Goal: Task Accomplishment & Management: Manage account settings

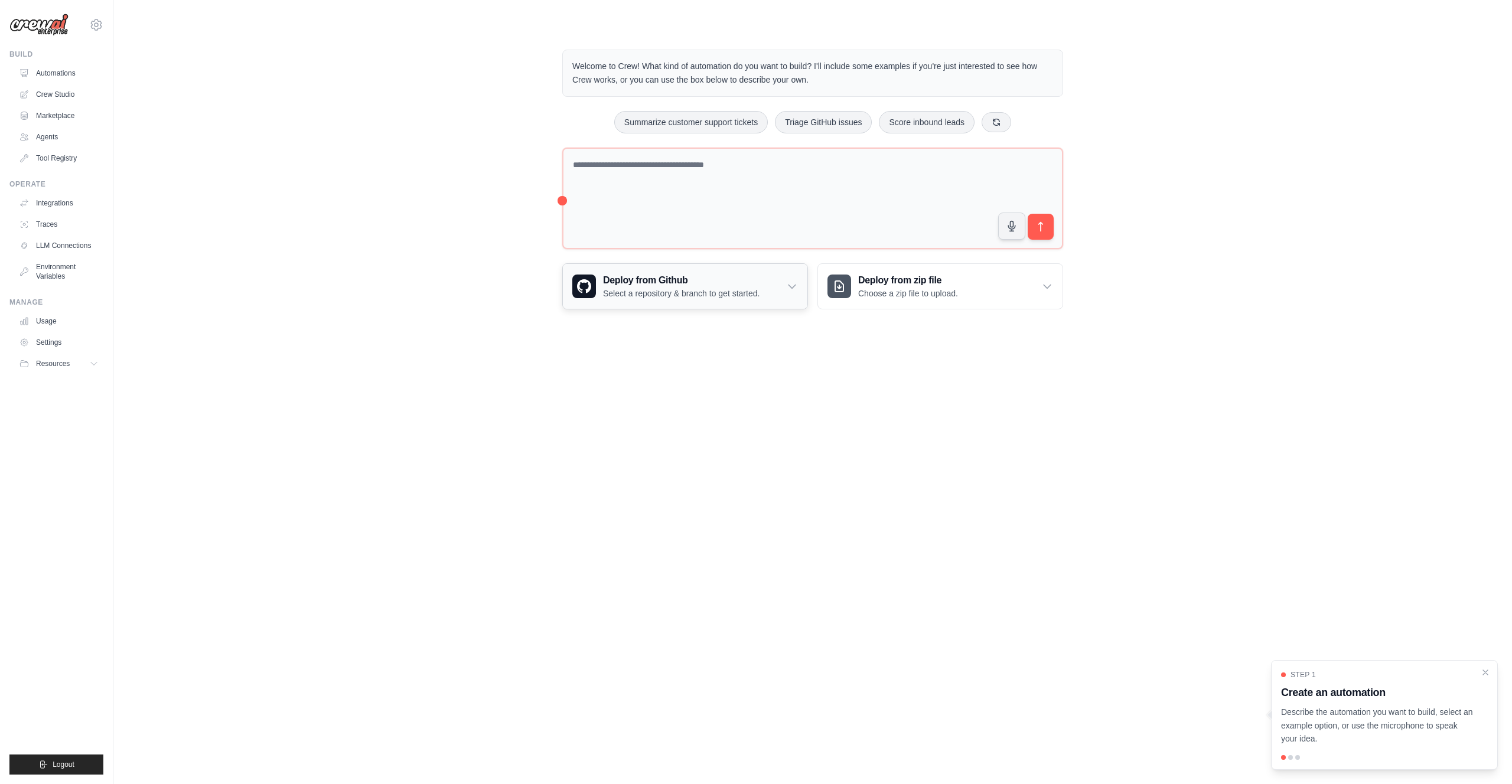
click at [793, 285] on icon at bounding box center [792, 287] width 7 height 3
click at [793, 285] on icon at bounding box center [792, 286] width 12 height 12
click at [1036, 278] on div "Deploy from zip file Choose a zip file to upload." at bounding box center [940, 286] width 245 height 45
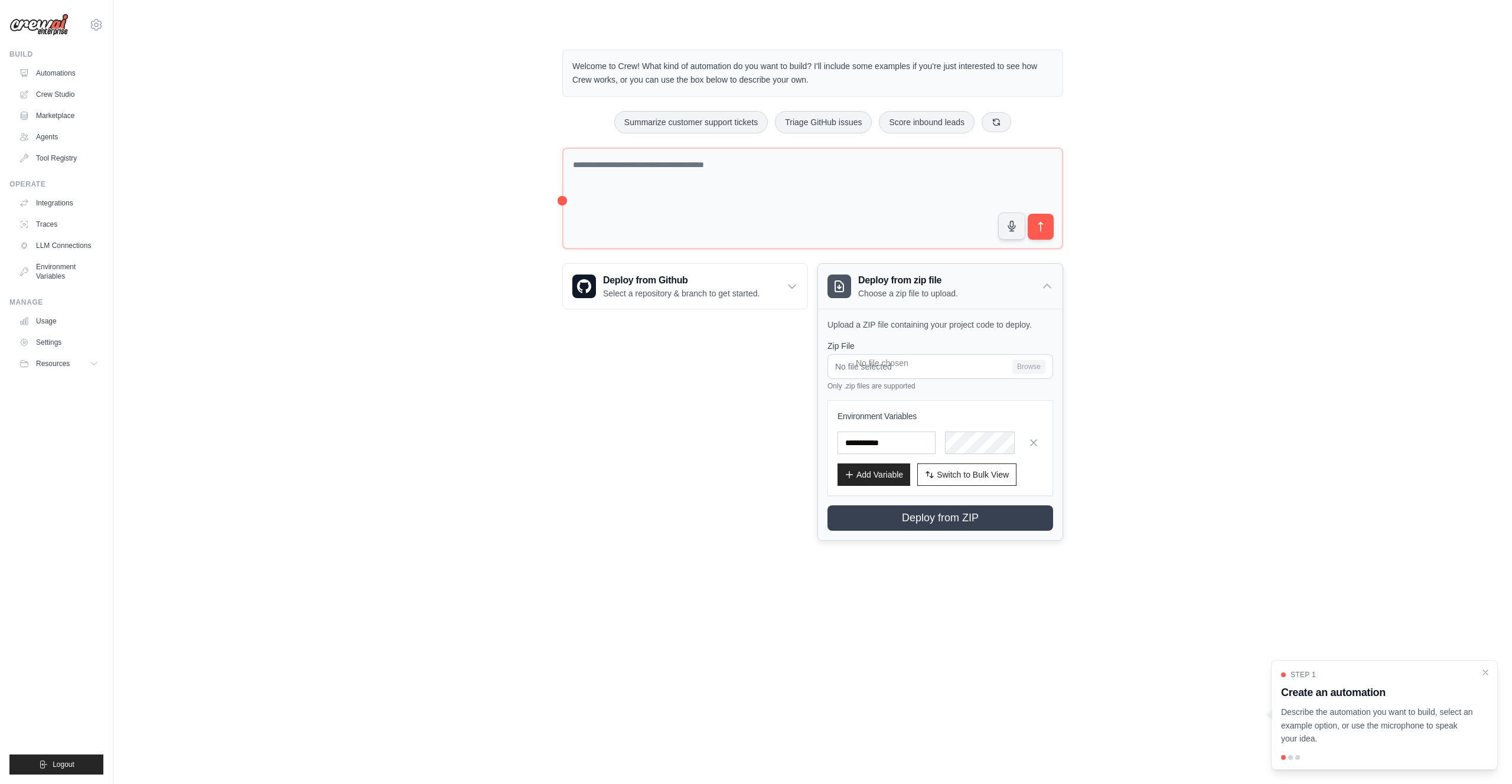
click at [1034, 281] on div "Deploy from zip file Choose a zip file to upload." at bounding box center [940, 286] width 245 height 45
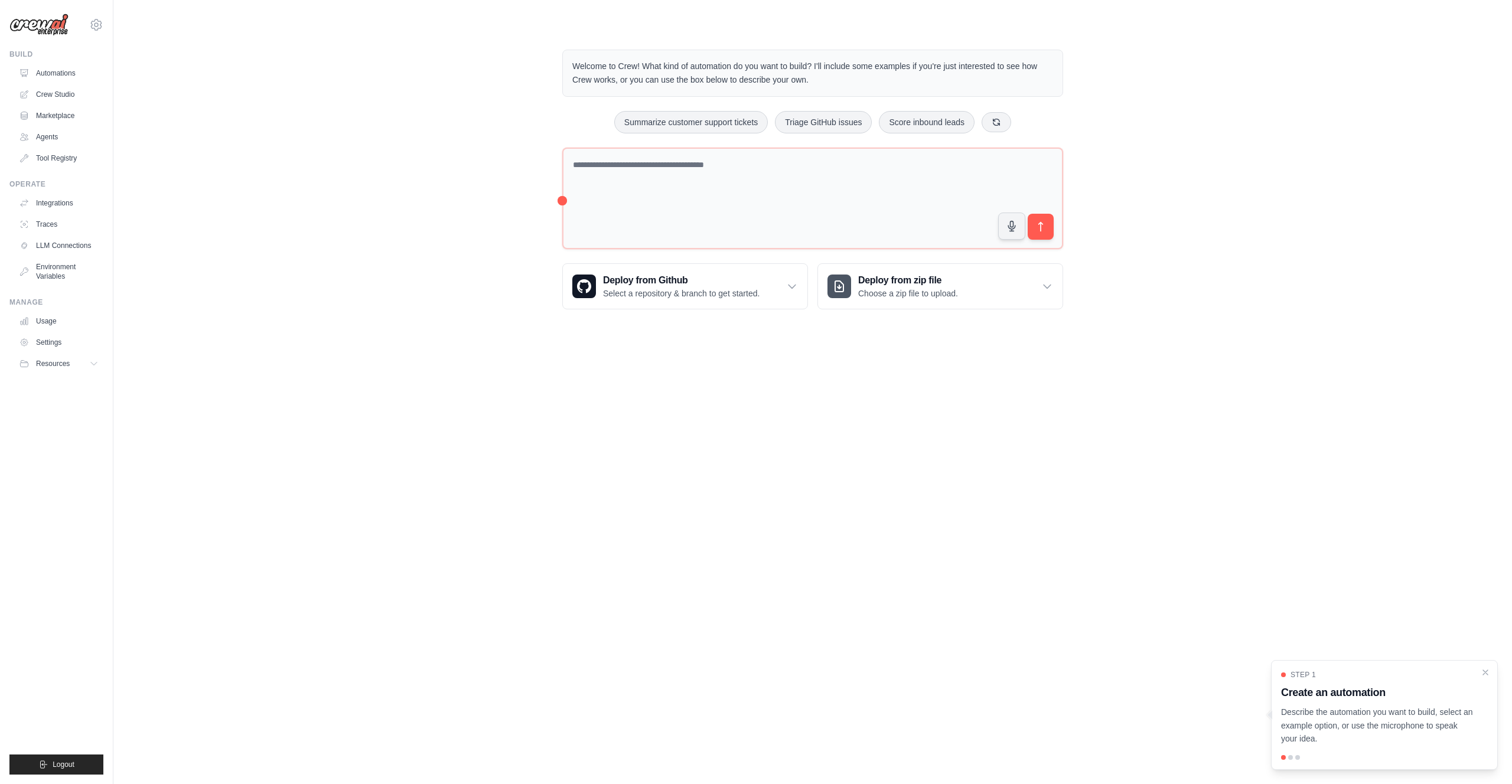
click at [1150, 292] on div "Welcome to Crew! What kind of automation do you want to build? I'll include som…" at bounding box center [813, 179] width 1361 height 298
click at [319, 219] on div "Welcome to Crew! What kind of automation do you want to build? I'll include som…" at bounding box center [813, 179] width 1361 height 298
click at [61, 93] on link "Crew Studio" at bounding box center [60, 95] width 89 height 19
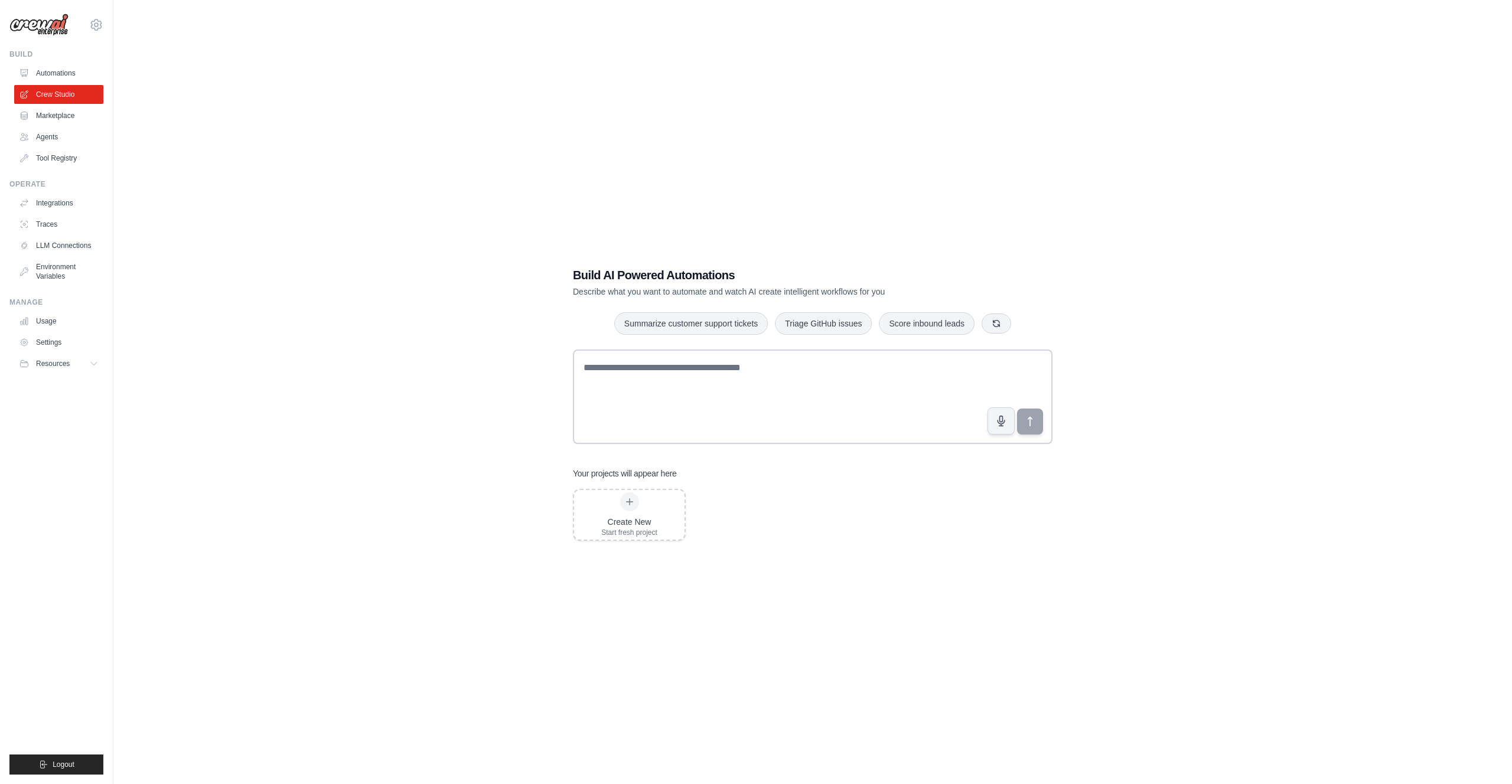
click at [54, 23] on img at bounding box center [39, 25] width 59 height 23
click at [62, 69] on link "Automations" at bounding box center [60, 73] width 89 height 19
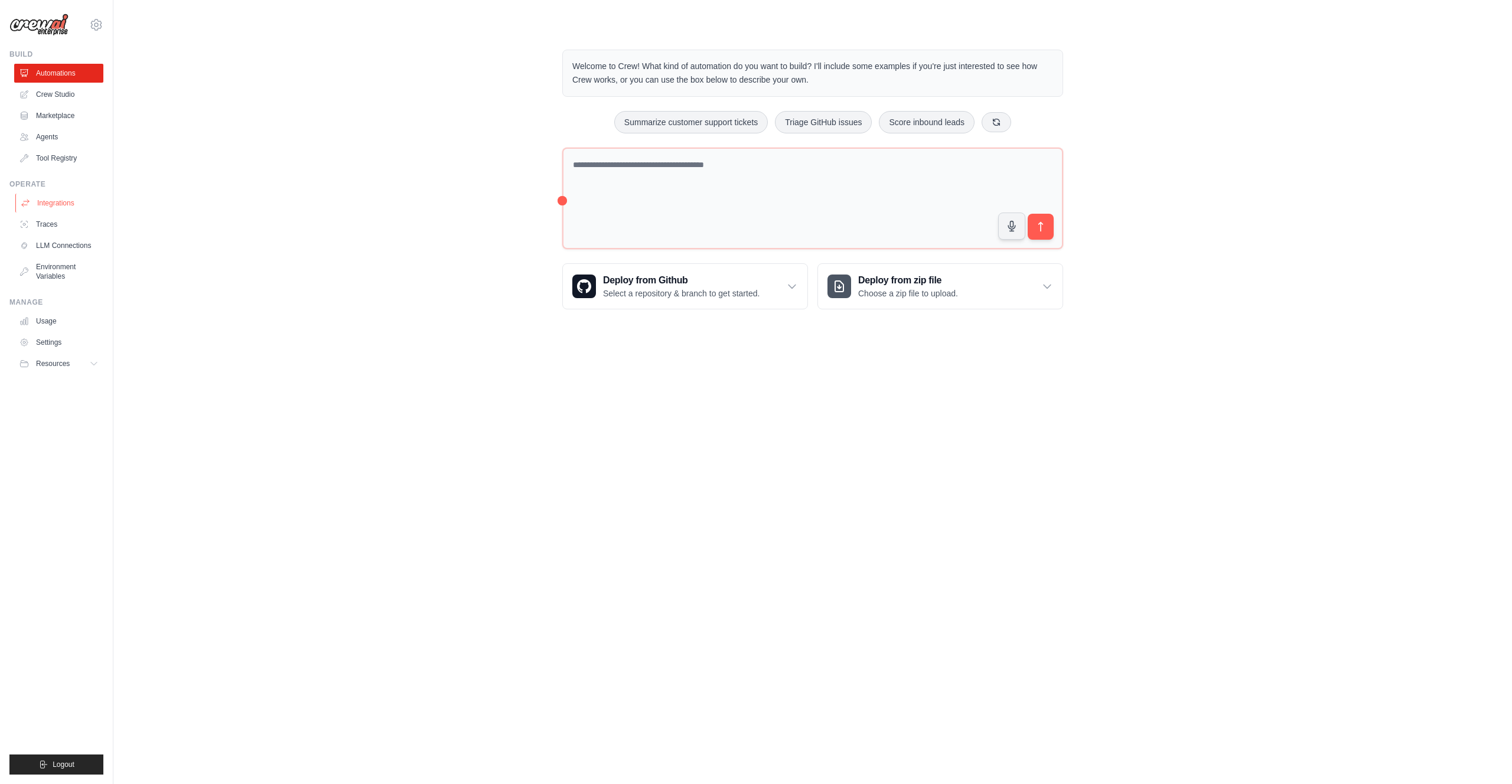
click at [62, 199] on link "Integrations" at bounding box center [60, 204] width 89 height 19
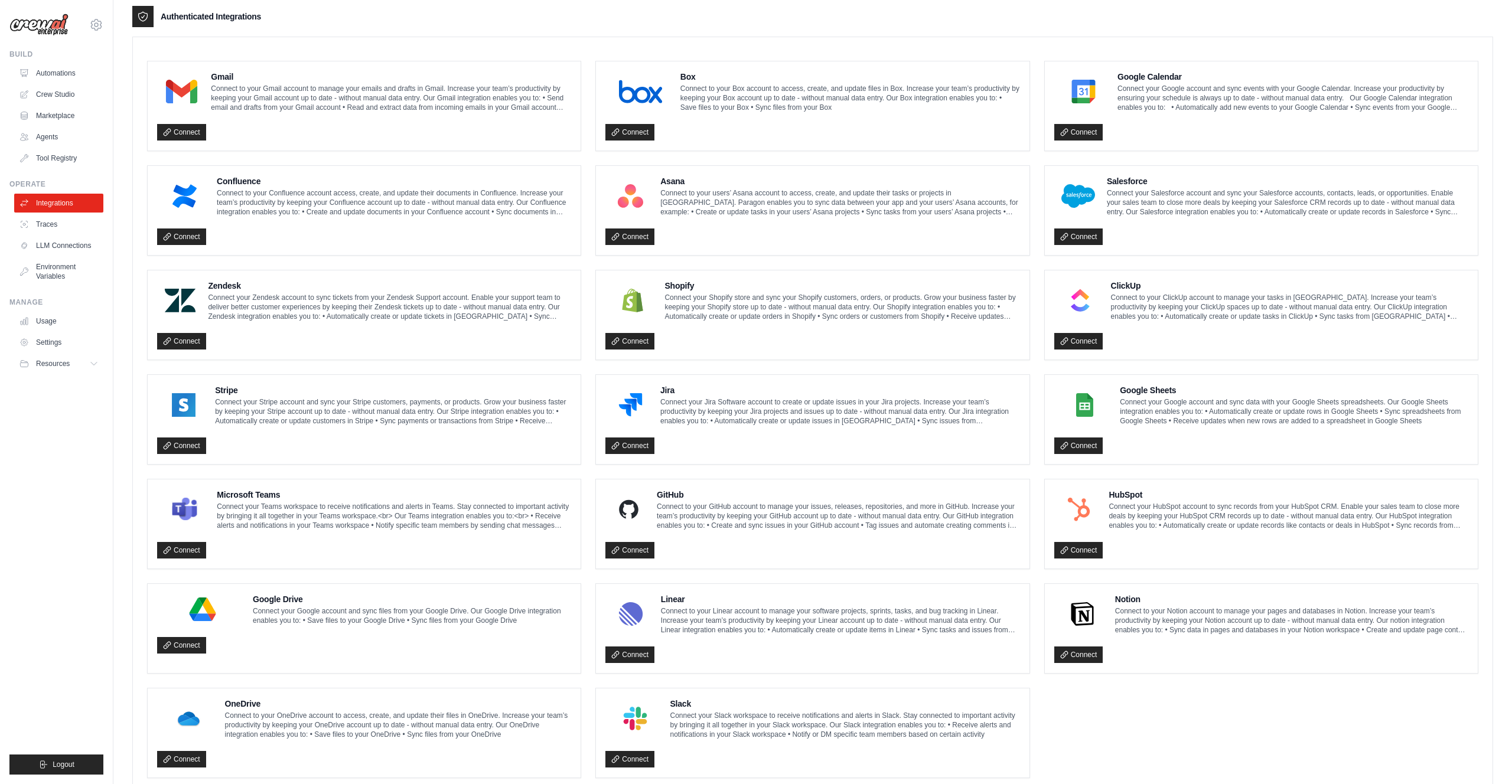
scroll to position [321, 0]
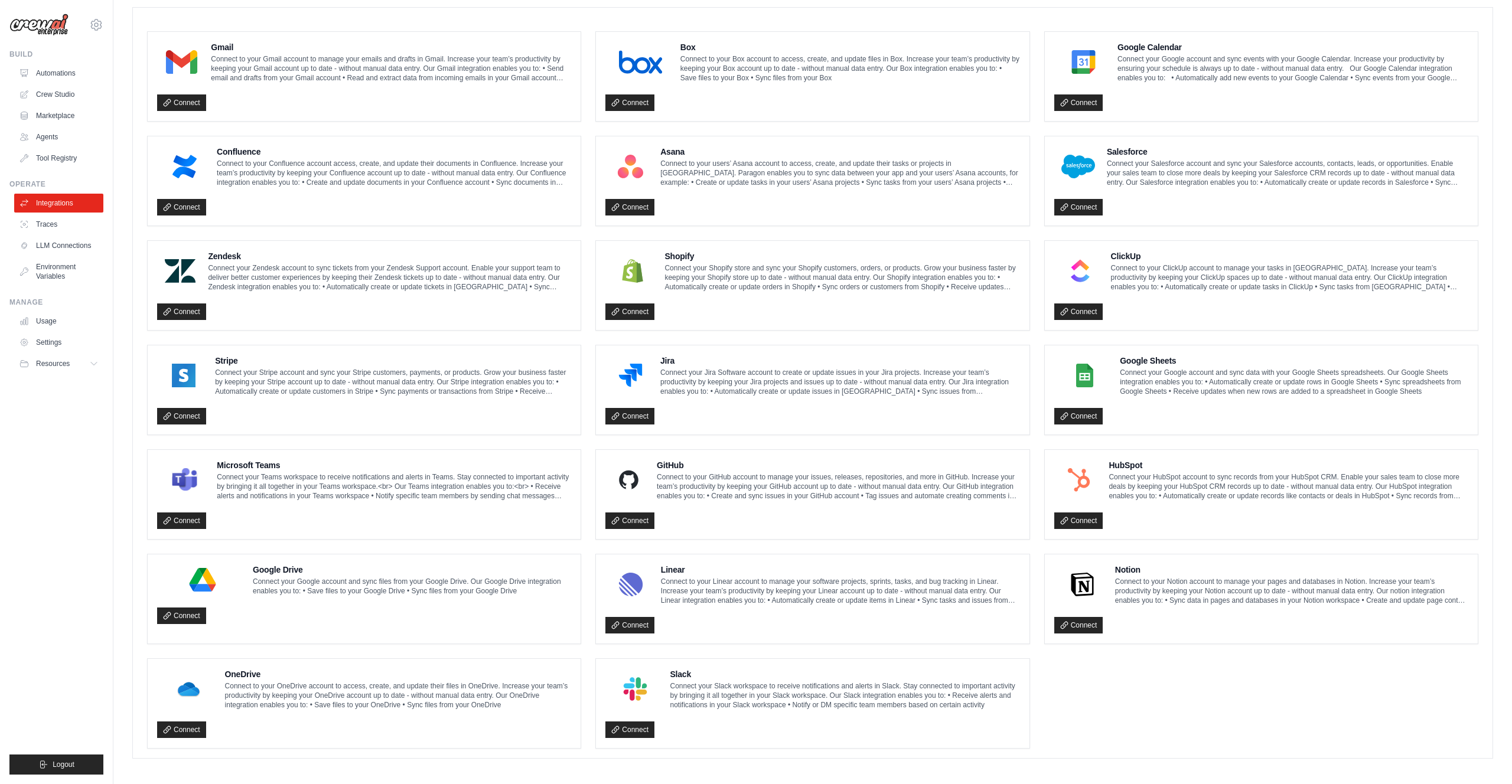
drag, startPoint x: 642, startPoint y: 414, endPoint x: 698, endPoint y: 417, distance: 56.1
click at [642, 414] on link "Connect" at bounding box center [630, 416] width 49 height 17
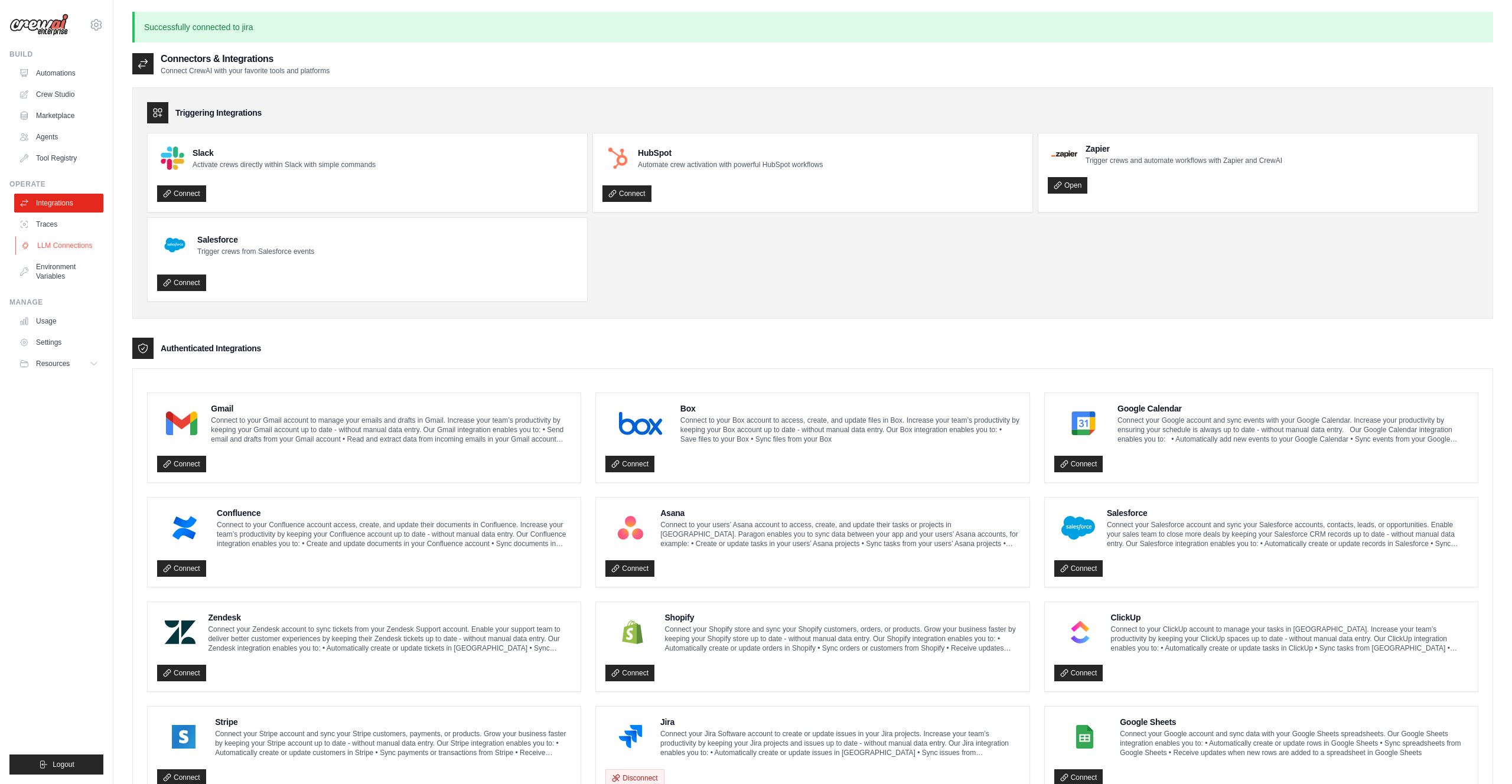
click at [58, 242] on link "LLM Connections" at bounding box center [60, 245] width 89 height 19
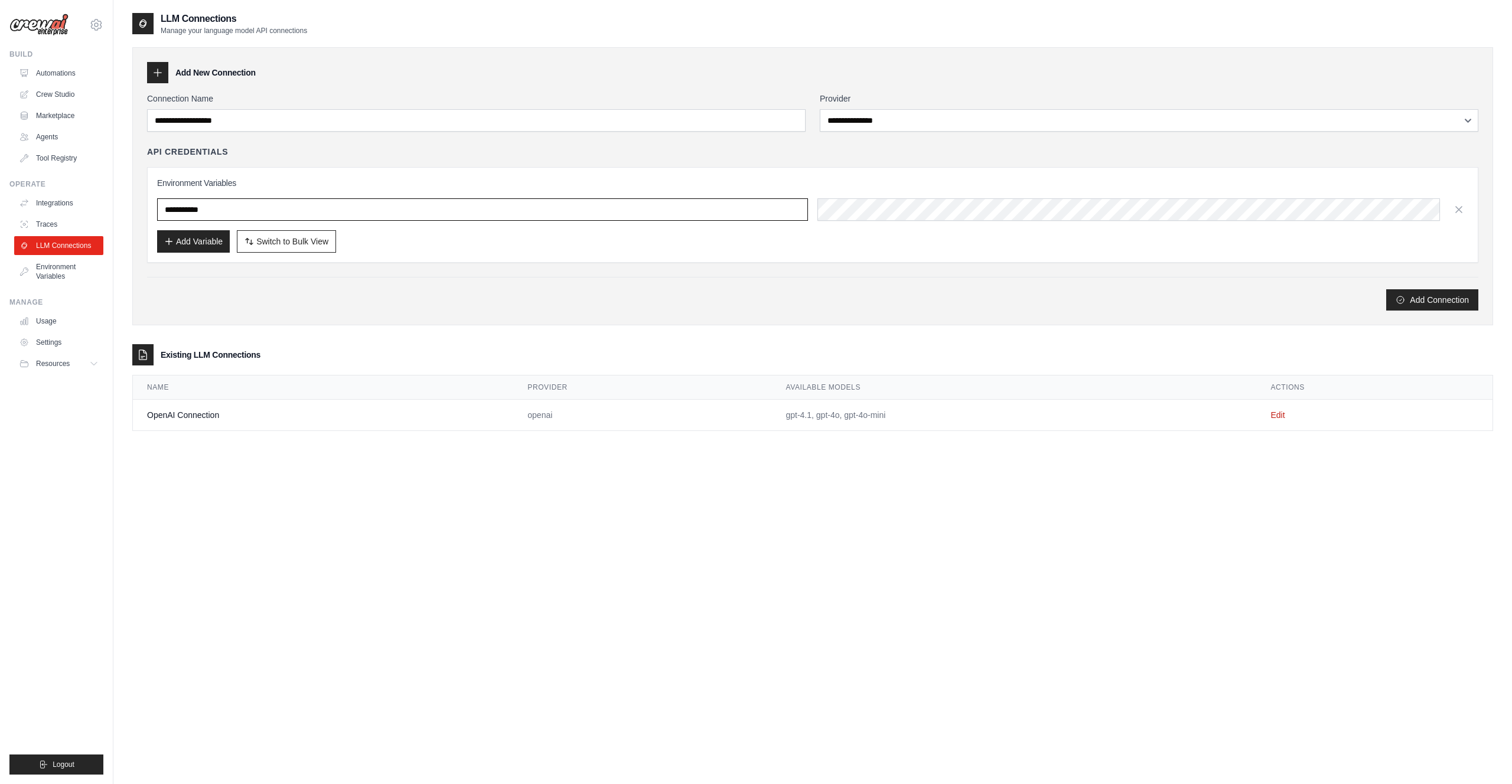
click at [330, 210] on input "text" at bounding box center [483, 210] width 651 height 23
click at [328, 187] on h3 "Environment Variables" at bounding box center [813, 184] width 1312 height 12
click at [52, 321] on link "Usage" at bounding box center [60, 321] width 89 height 19
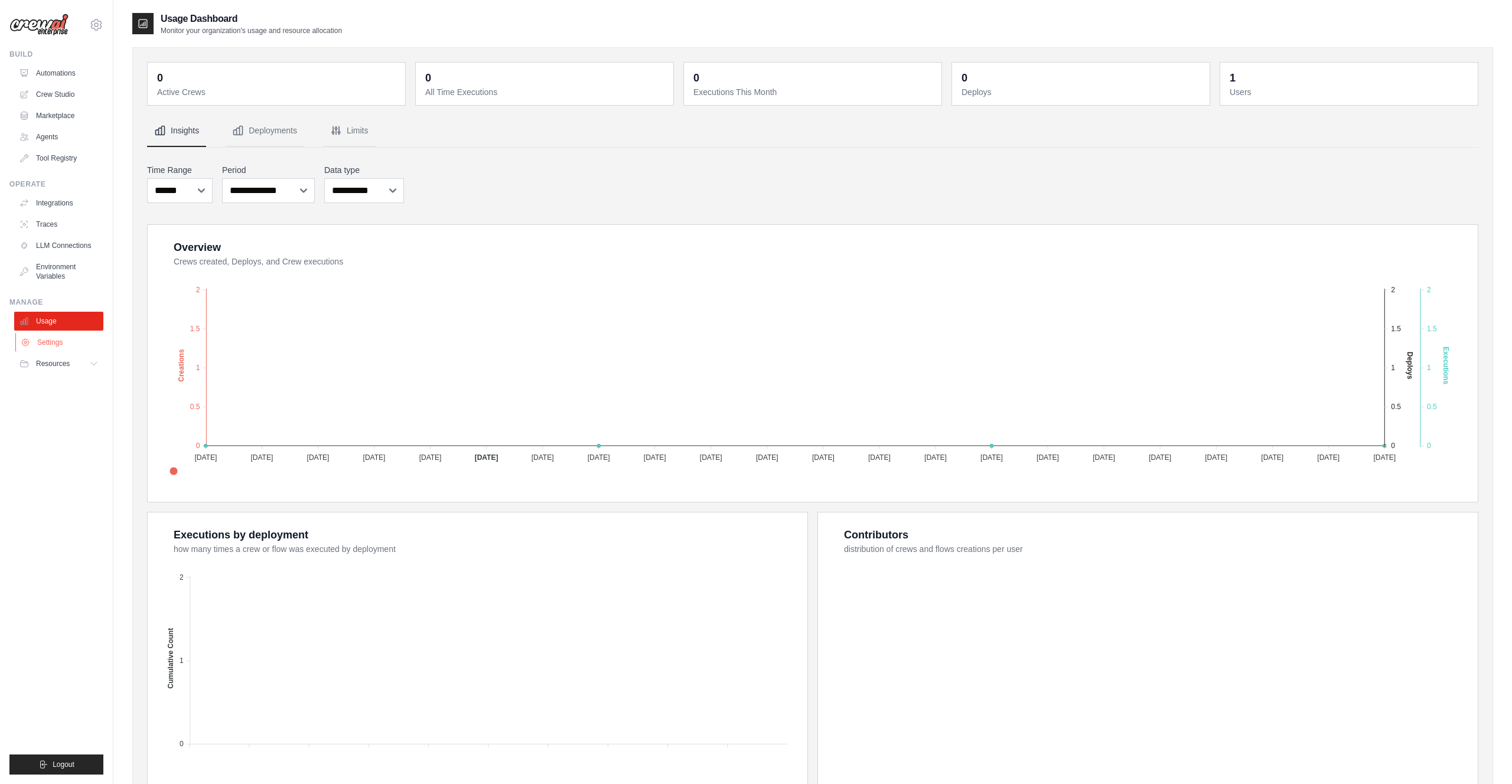
click at [53, 335] on link "Settings" at bounding box center [60, 343] width 89 height 19
